Goal: Information Seeking & Learning: Learn about a topic

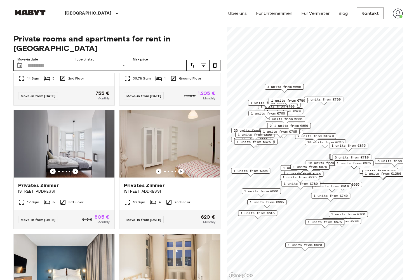
scroll to position [114, 0]
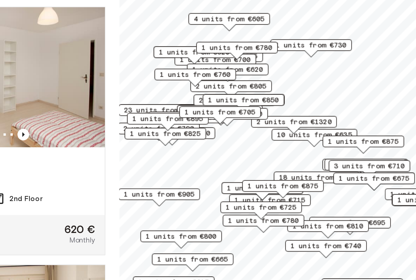
drag, startPoint x: 160, startPoint y: 81, endPoint x: 157, endPoint y: 88, distance: 7.7
click at [286, 170] on div "1 units from €875" at bounding box center [305, 173] width 39 height 6
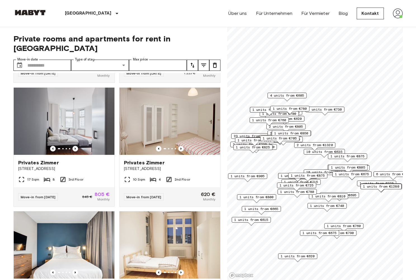
drag, startPoint x: 303, startPoint y: 135, endPoint x: 302, endPoint y: 130, distance: 5.7
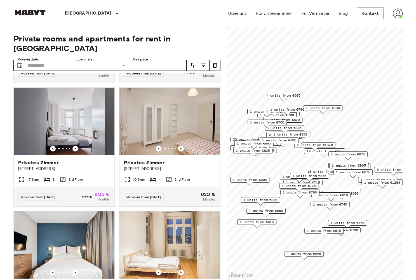
drag, startPoint x: 361, startPoint y: 197, endPoint x: 332, endPoint y: 186, distance: 31.4
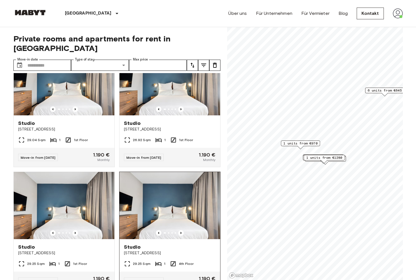
scroll to position [1022, 0]
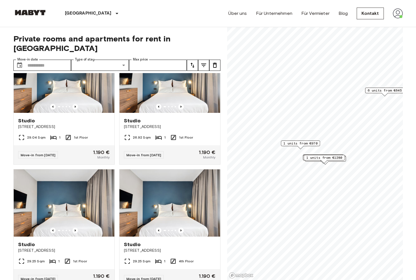
click at [147, 0] on div "[GEOGRAPHIC_DATA] [GEOGRAPHIC_DATA] [GEOGRAPHIC_DATA] [GEOGRAPHIC_DATA] [GEOGRA…" at bounding box center [208, 13] width 390 height 27
